Goal: Obtain resource: Obtain resource

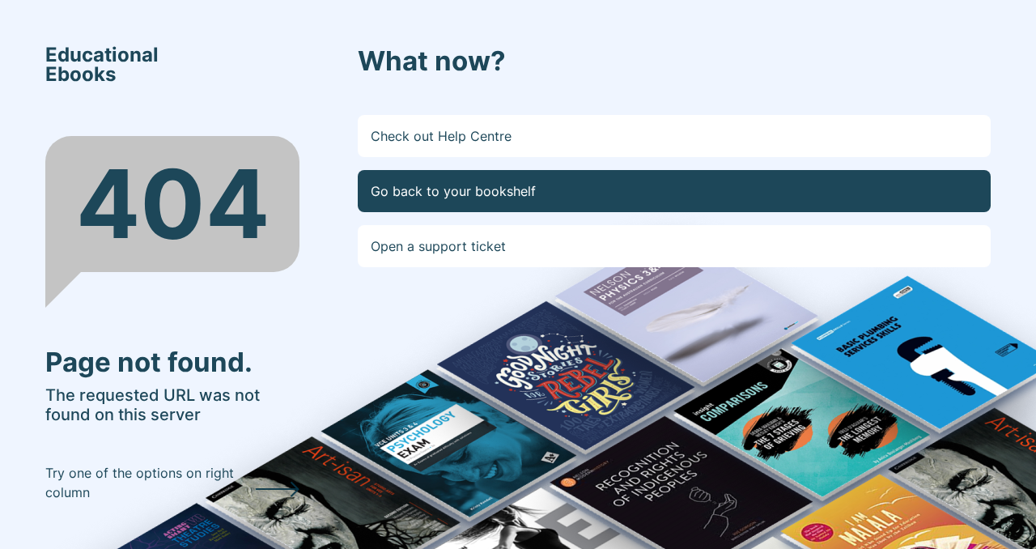
click at [664, 189] on link "Go back to your bookshelf" at bounding box center [674, 191] width 633 height 42
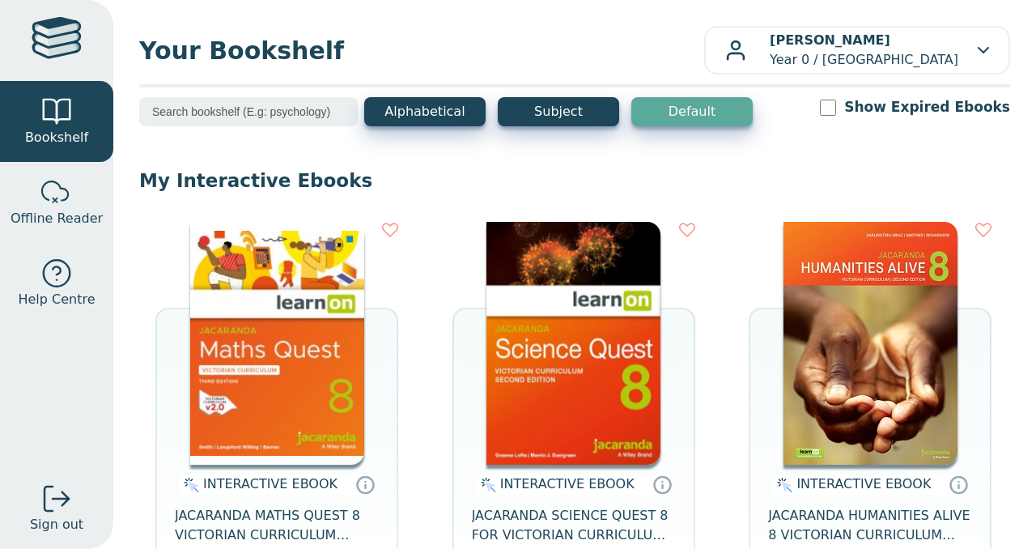
click at [299, 285] on img at bounding box center [277, 343] width 174 height 243
